Goal: Navigation & Orientation: Find specific page/section

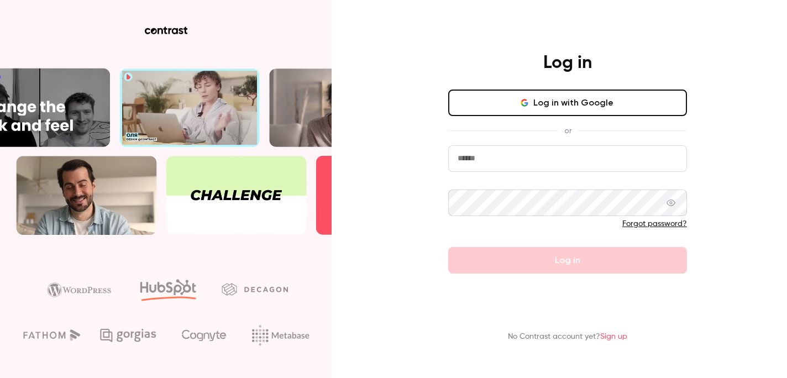
click at [575, 100] on button "Log in with Google" at bounding box center [567, 103] width 239 height 27
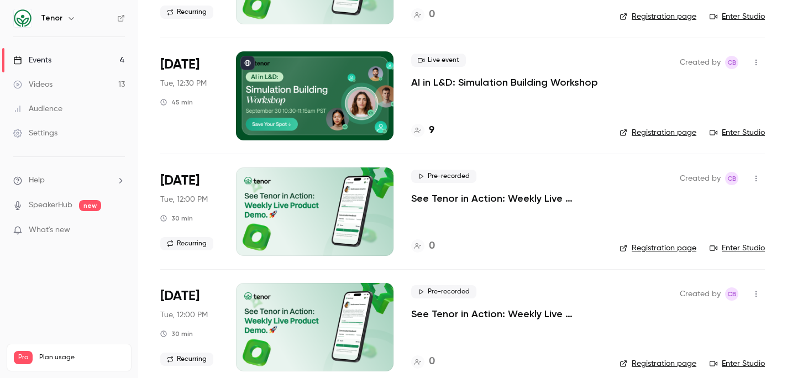
scroll to position [172, 0]
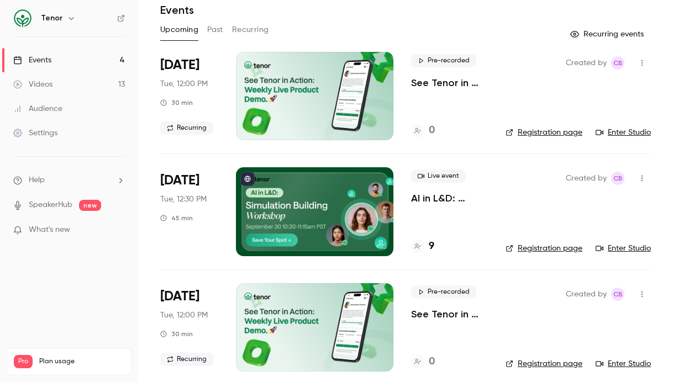
scroll to position [44, 0]
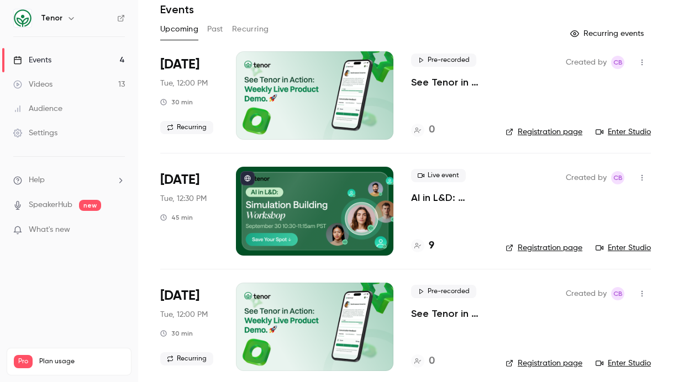
click at [637, 248] on link "Enter Studio" at bounding box center [623, 248] width 55 height 11
